Goal: Task Accomplishment & Management: Manage account settings

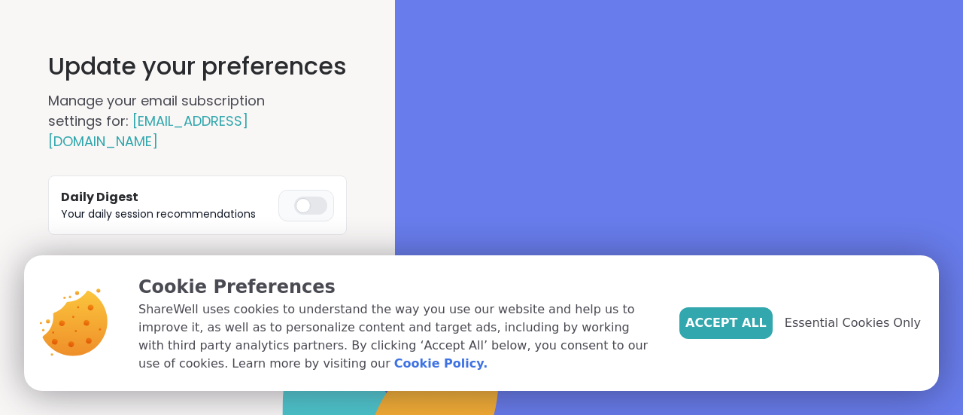
click at [740, 303] on div "Accept All Essential Cookies Only" at bounding box center [801, 322] width 242 height 99
click at [825, 324] on span "Essential Cookies Only" at bounding box center [853, 323] width 136 height 18
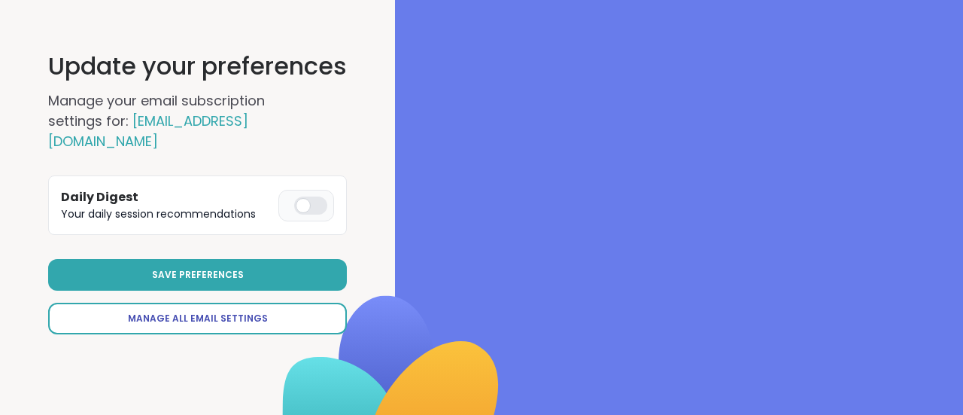
click at [248, 303] on link "Manage All Email Settings" at bounding box center [197, 319] width 299 height 32
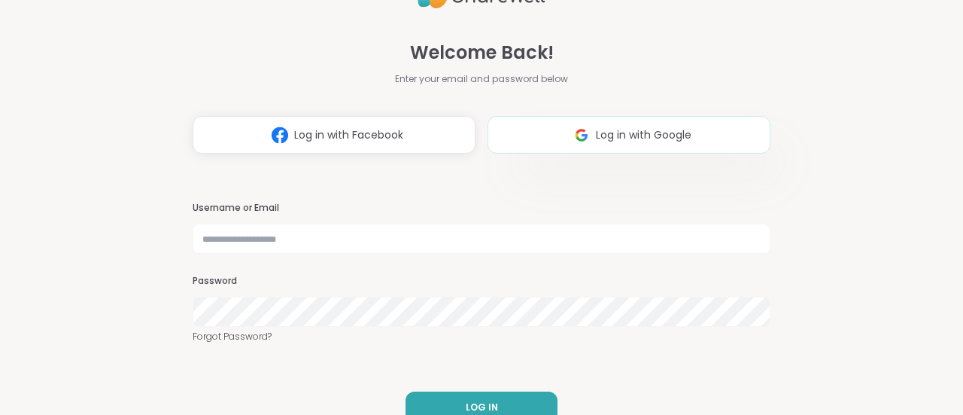
click at [675, 137] on span "Log in with Google" at bounding box center [644, 135] width 96 height 16
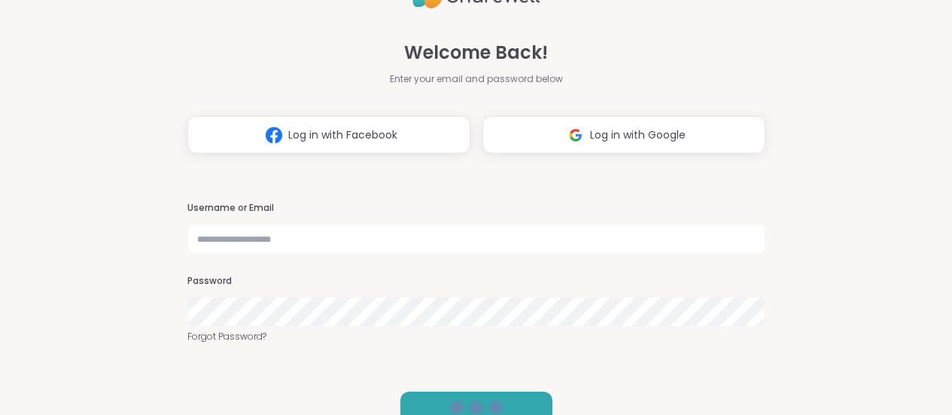
select select "**"
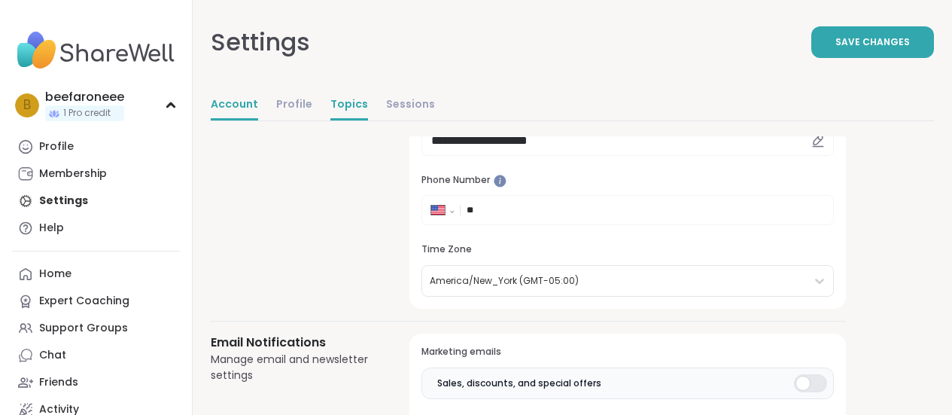
click at [341, 108] on link "Topics" at bounding box center [349, 105] width 38 height 30
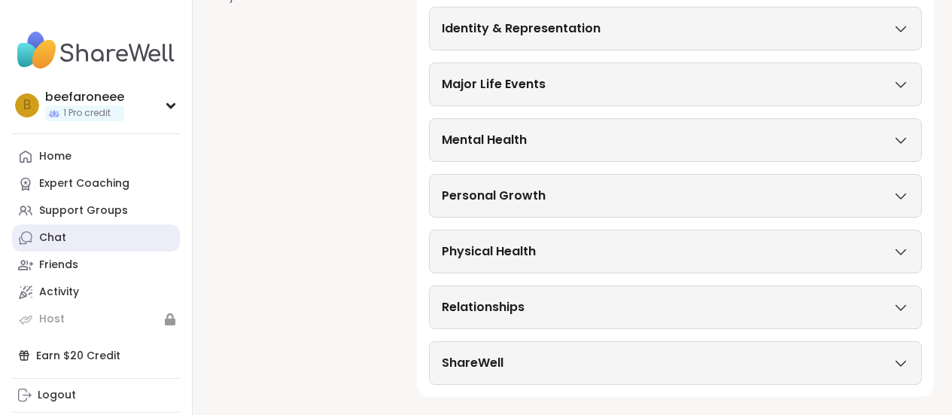
scroll to position [28, 0]
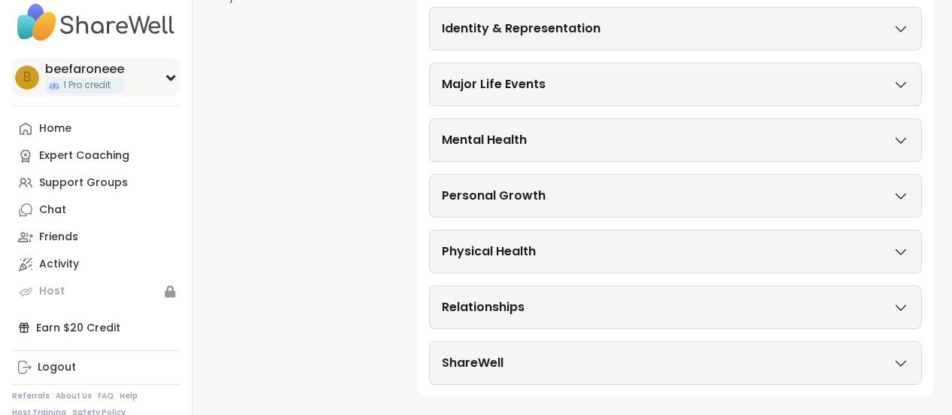
click at [167, 76] on icon at bounding box center [170, 78] width 7 height 4
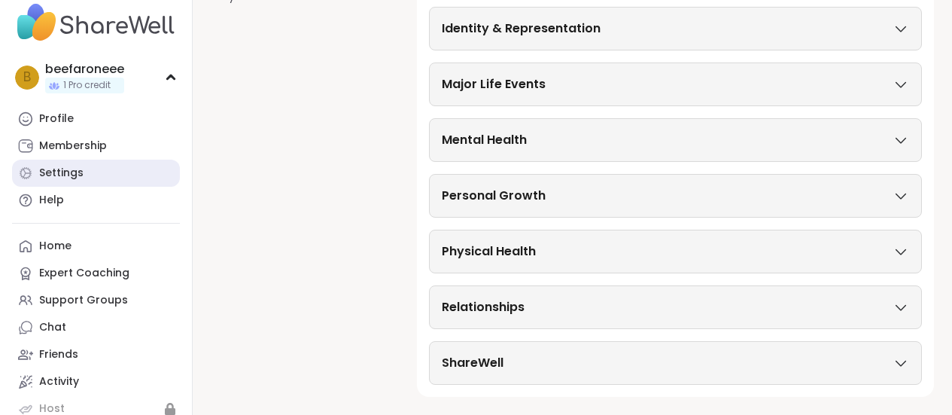
click at [80, 181] on link "Settings" at bounding box center [96, 173] width 168 height 27
select select "**"
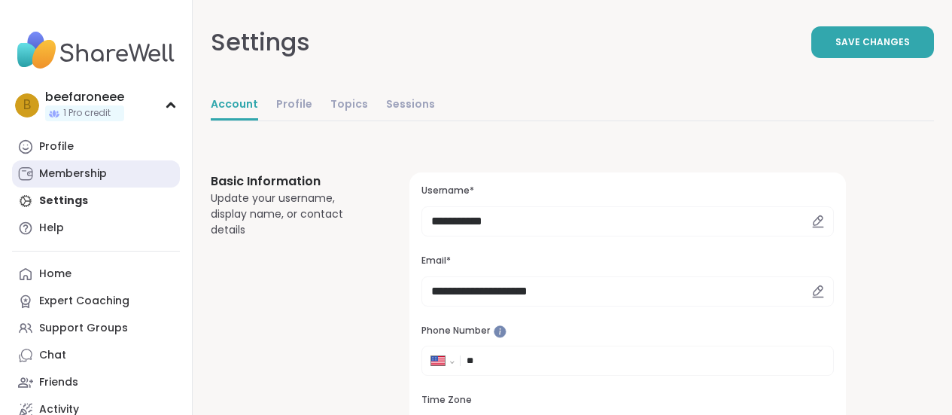
click at [89, 173] on div "Membership" at bounding box center [73, 173] width 68 height 15
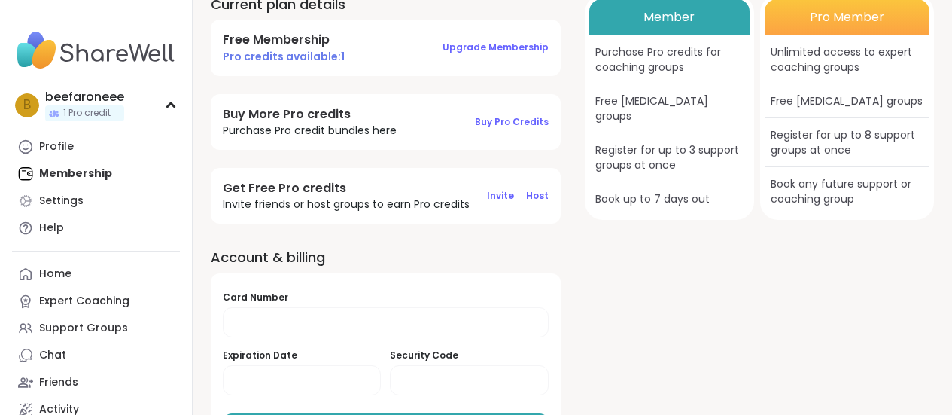
scroll to position [135, 0]
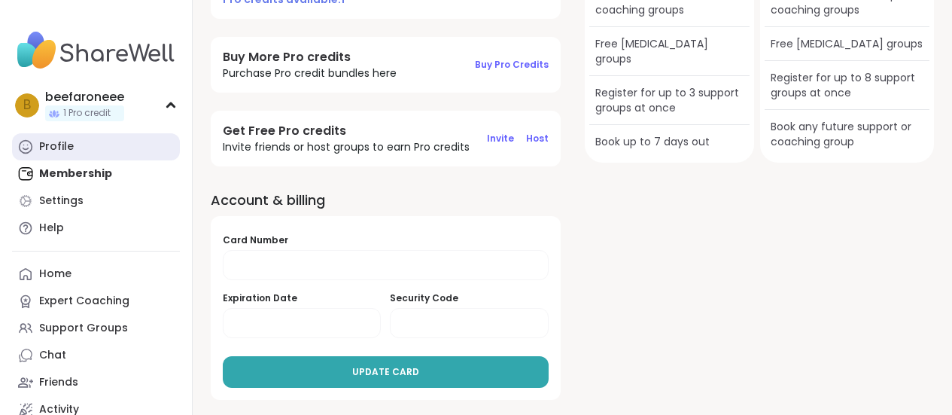
click at [66, 138] on link "Profile" at bounding box center [96, 146] width 168 height 27
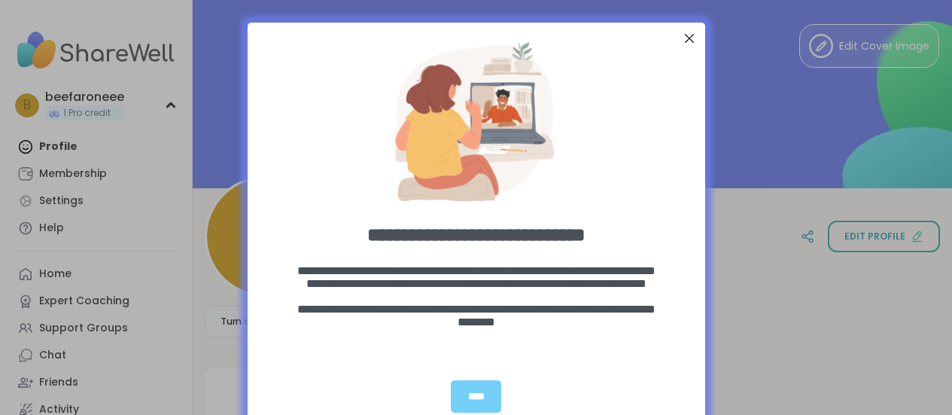
click at [679, 41] on div "Close Step" at bounding box center [689, 39] width 20 height 20
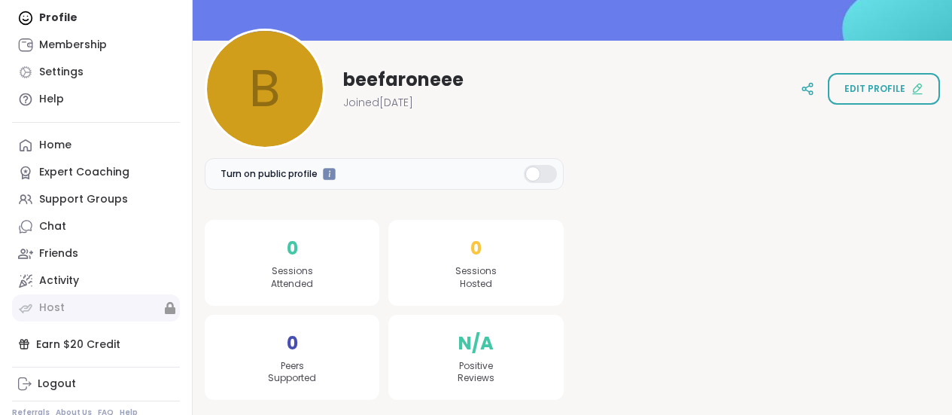
scroll to position [145, 0]
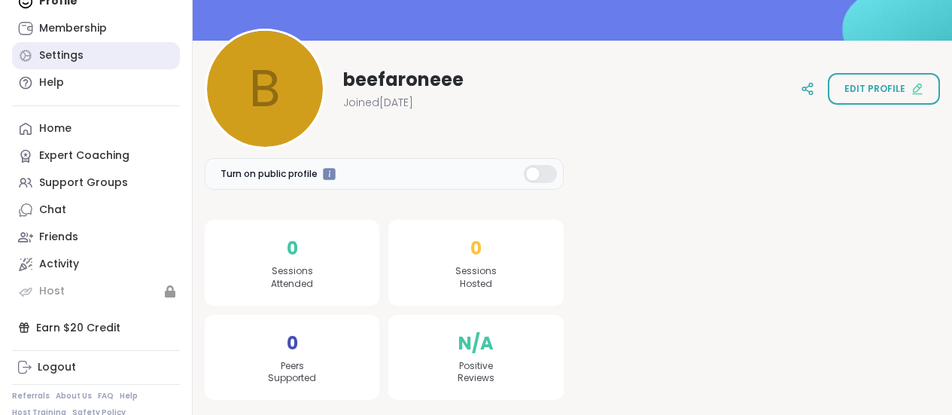
click at [108, 68] on link "Settings" at bounding box center [96, 55] width 168 height 27
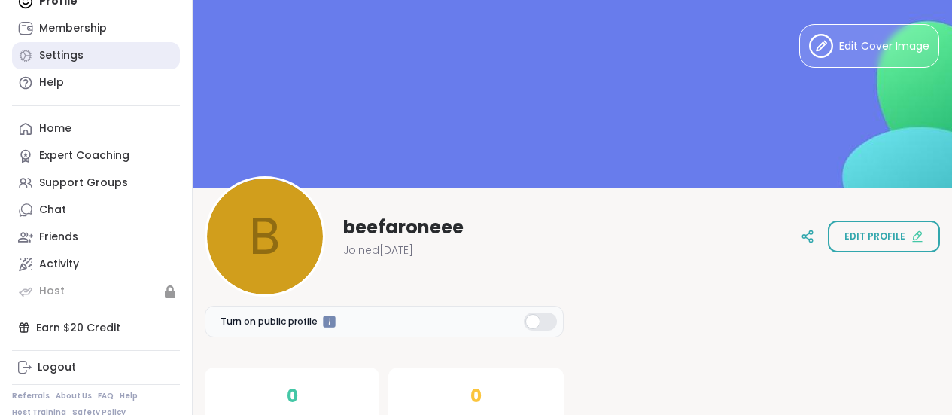
select select "**"
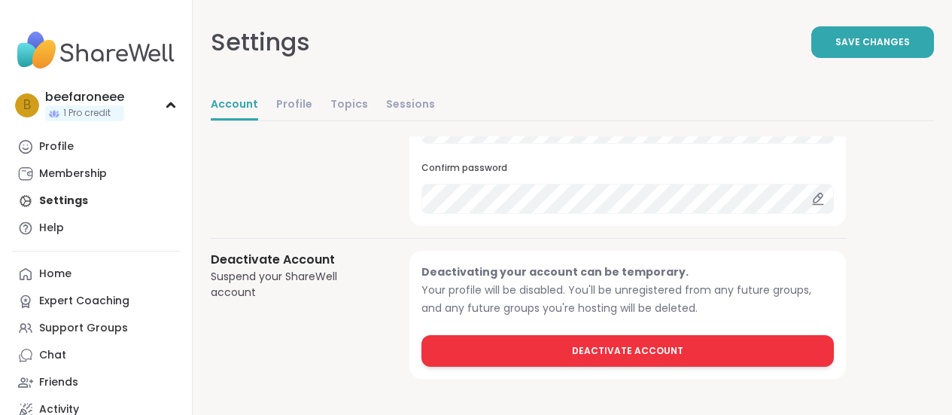
click at [636, 351] on span "Deactivate Account" at bounding box center [627, 351] width 111 height 14
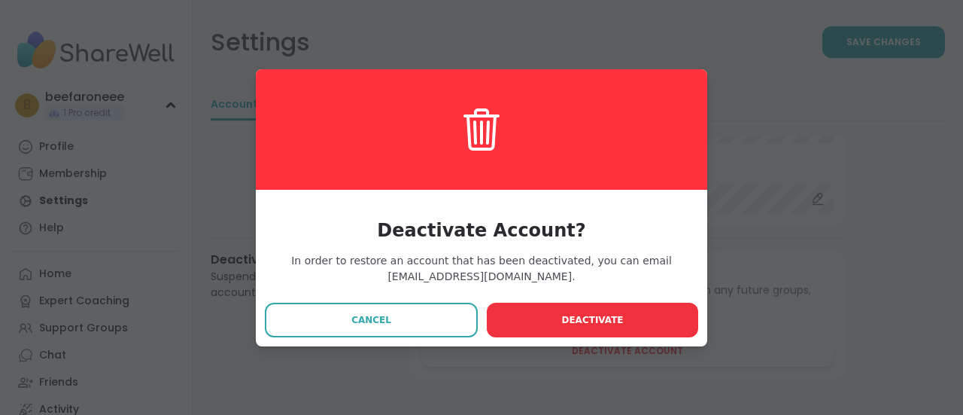
click at [591, 322] on span "Deactivate" at bounding box center [592, 320] width 62 height 14
